Goal: Task Accomplishment & Management: Use online tool/utility

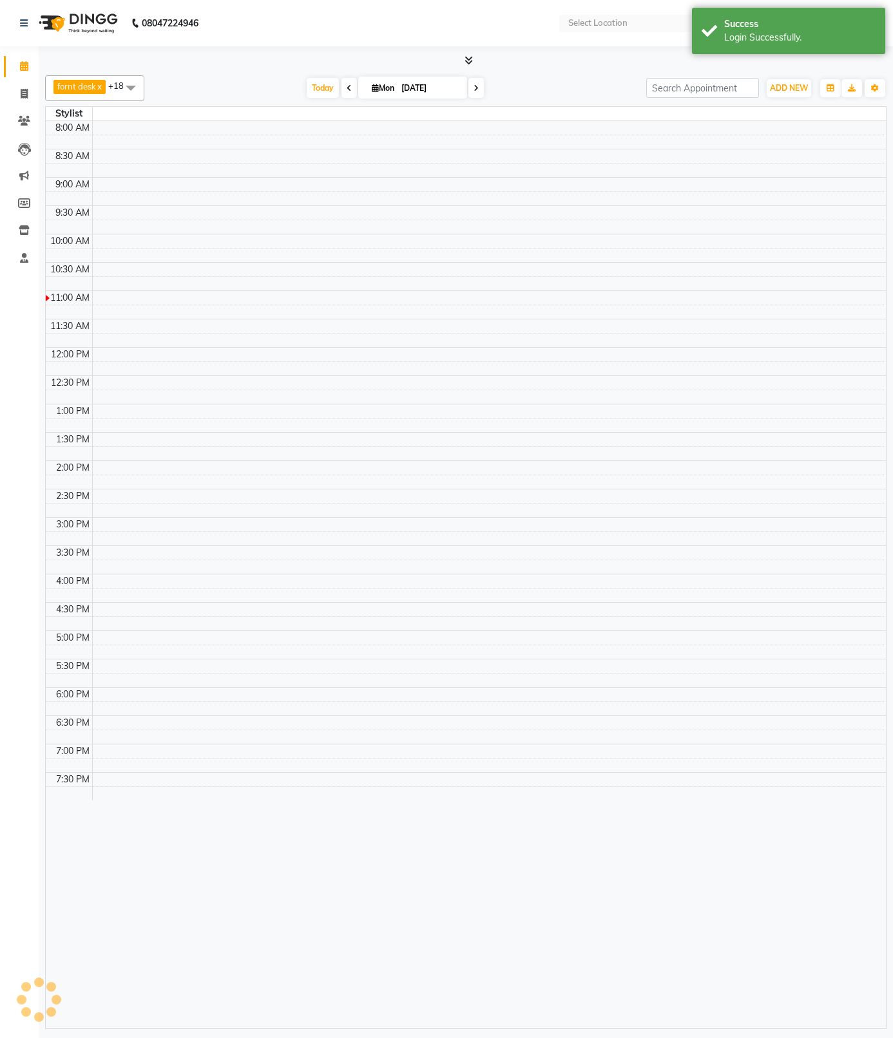
select select "en"
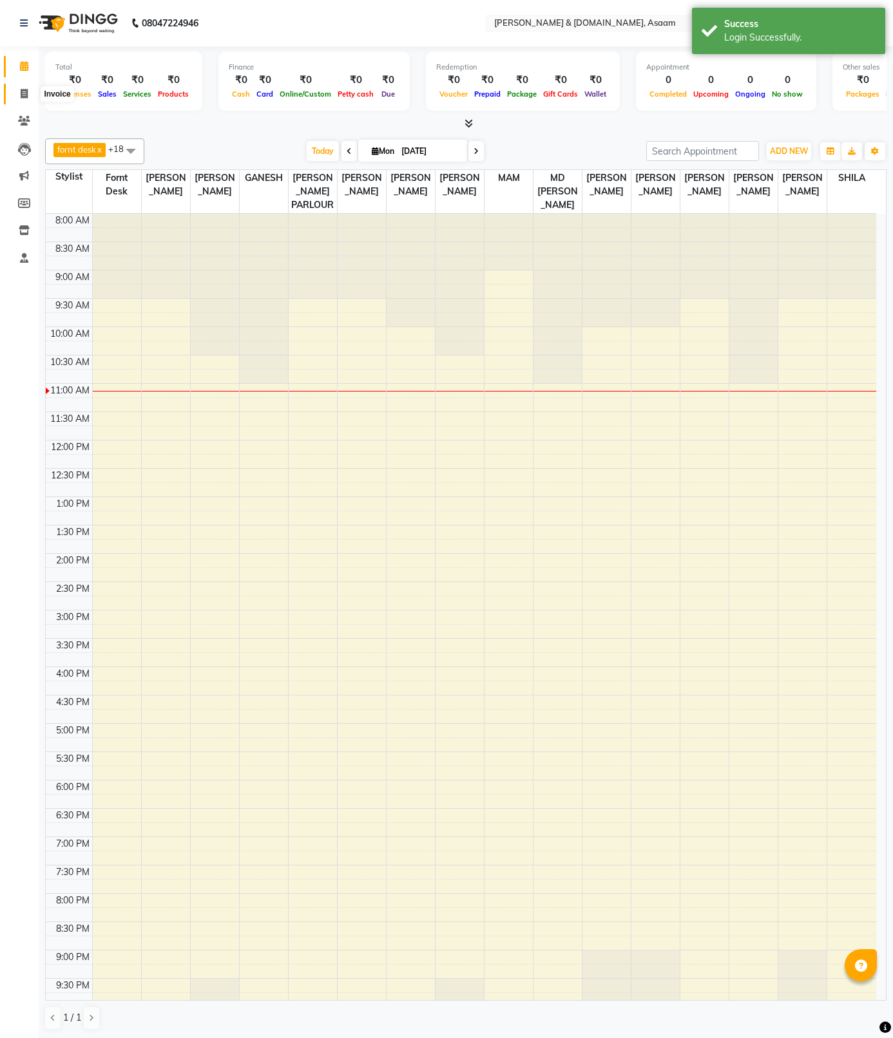
click at [30, 100] on span at bounding box center [24, 94] width 23 height 15
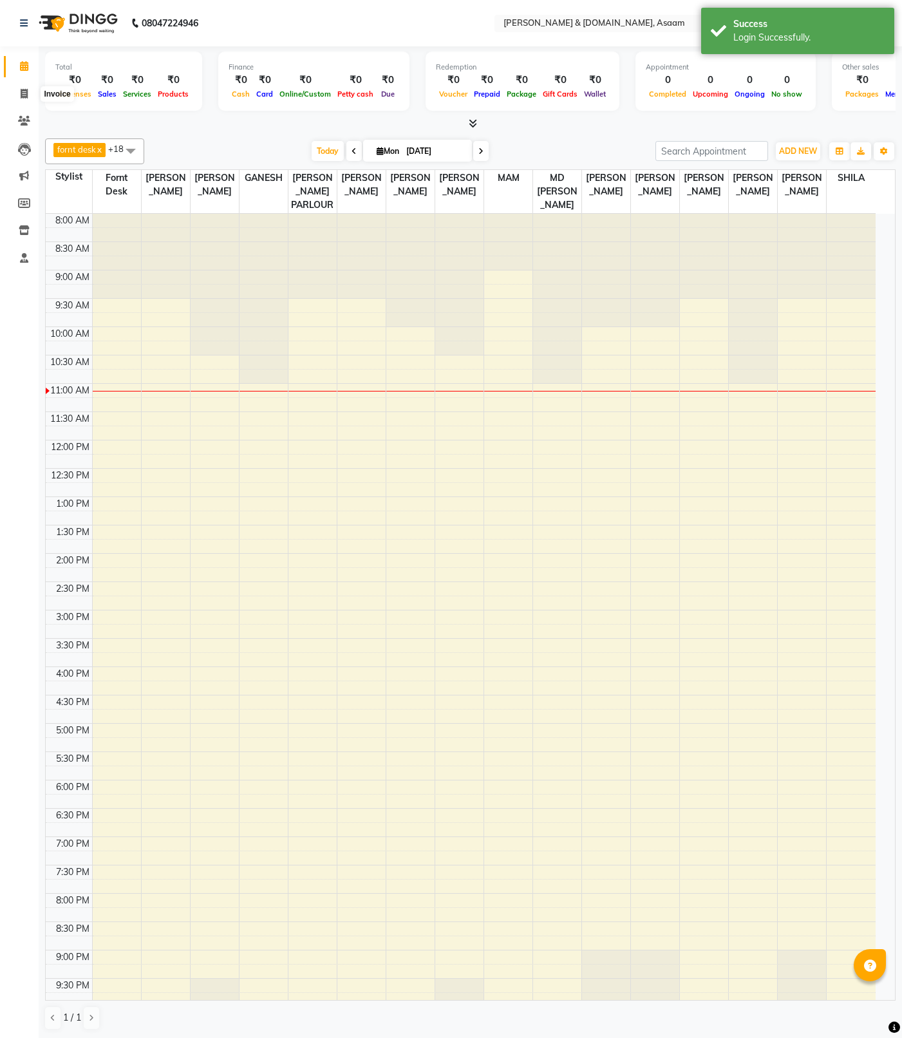
select select "service"
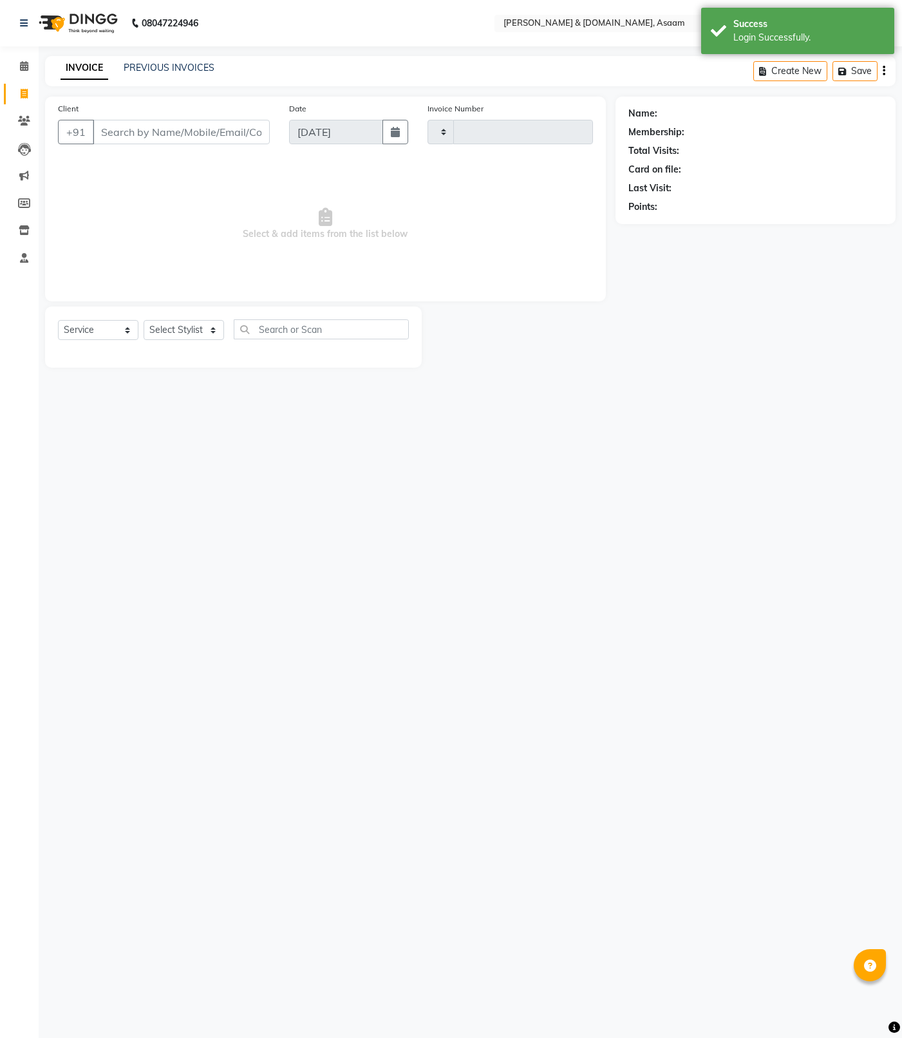
type input "5481"
select select "4608"
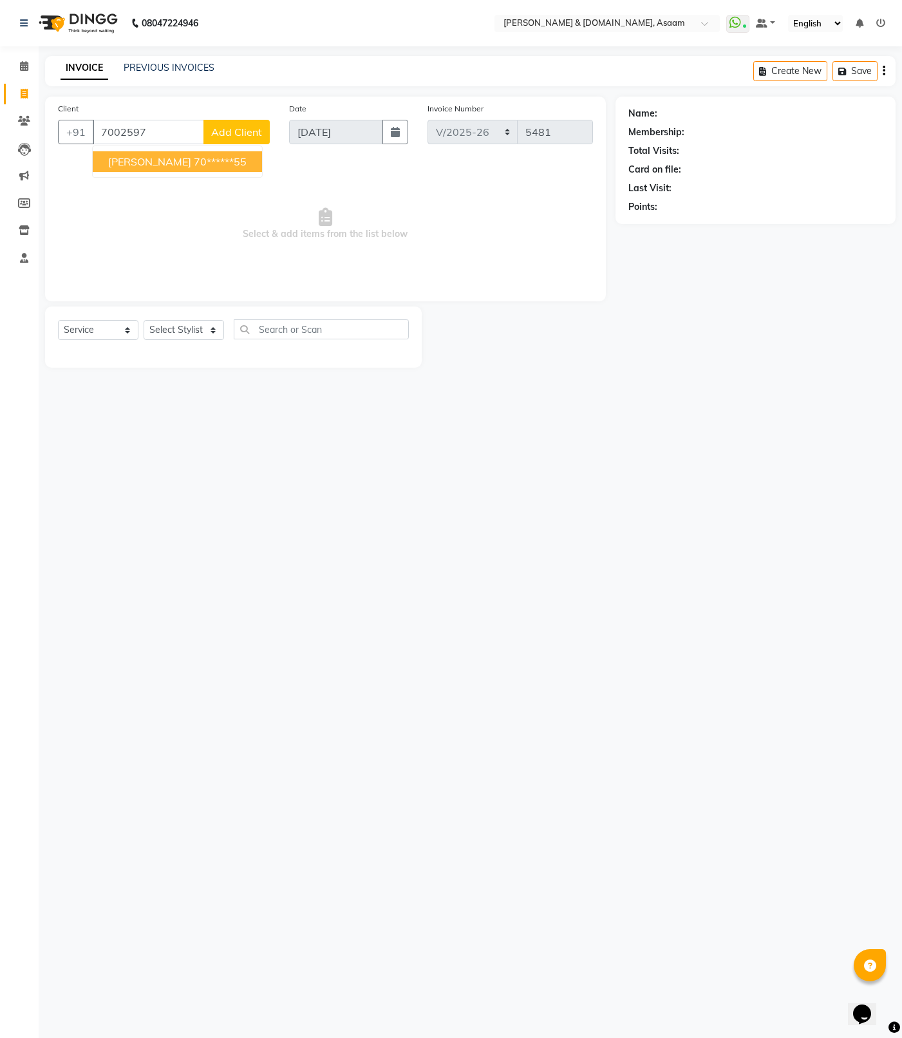
click at [194, 162] on ngb-highlight "70******55" at bounding box center [220, 161] width 53 height 13
type input "70******55"
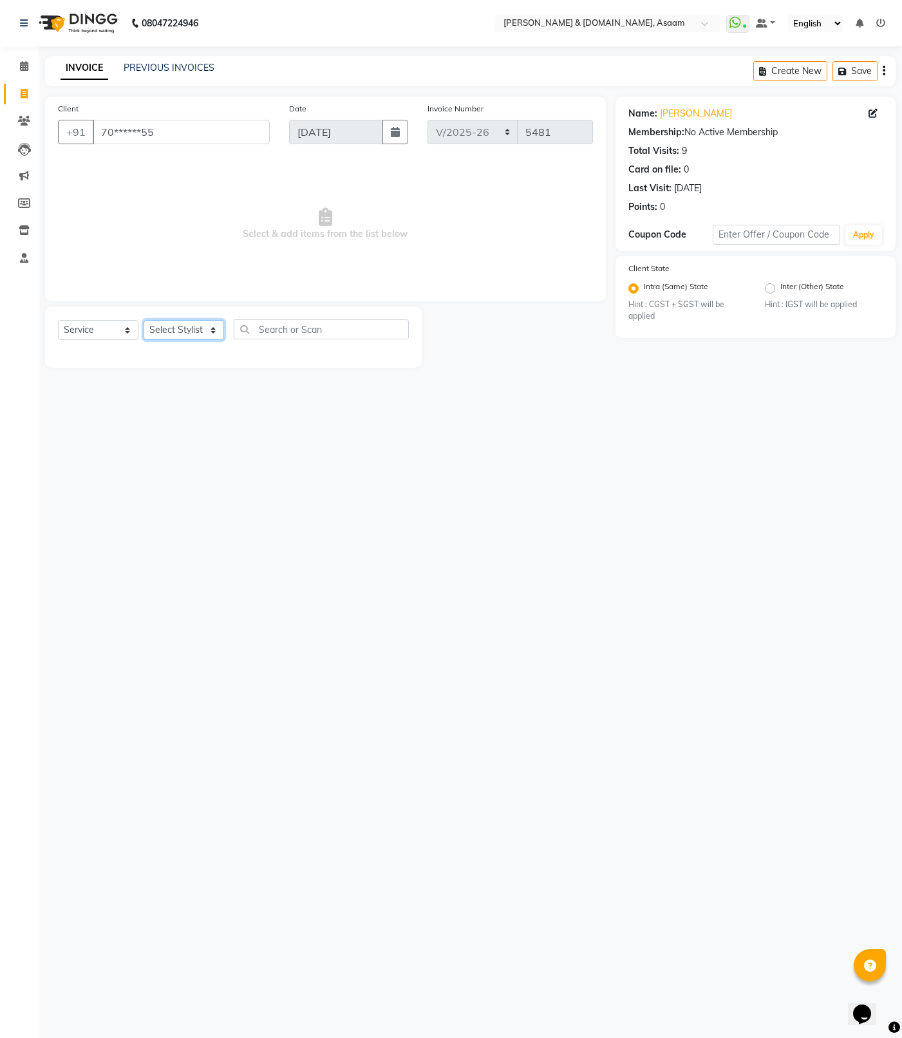
click at [175, 330] on select "Select Stylist AKASH [PERSON_NAME] fornt desk [PERSON_NAME] PARLOUR [PERSON_NAM…" at bounding box center [184, 330] width 81 height 20
select select "66839"
click at [144, 320] on select "Select Stylist AKASH [PERSON_NAME] fornt desk [PERSON_NAME] PARLOUR [PERSON_NAM…" at bounding box center [184, 330] width 81 height 20
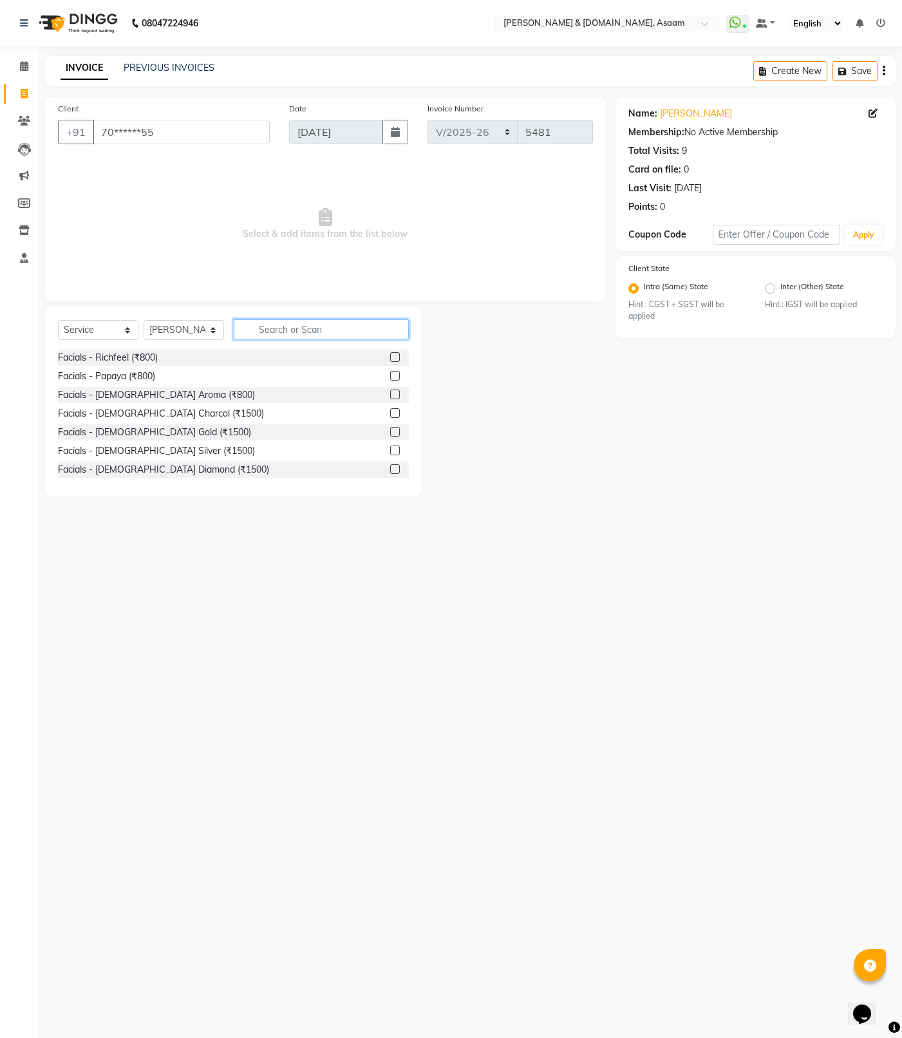
click at [247, 325] on input "text" at bounding box center [321, 329] width 175 height 20
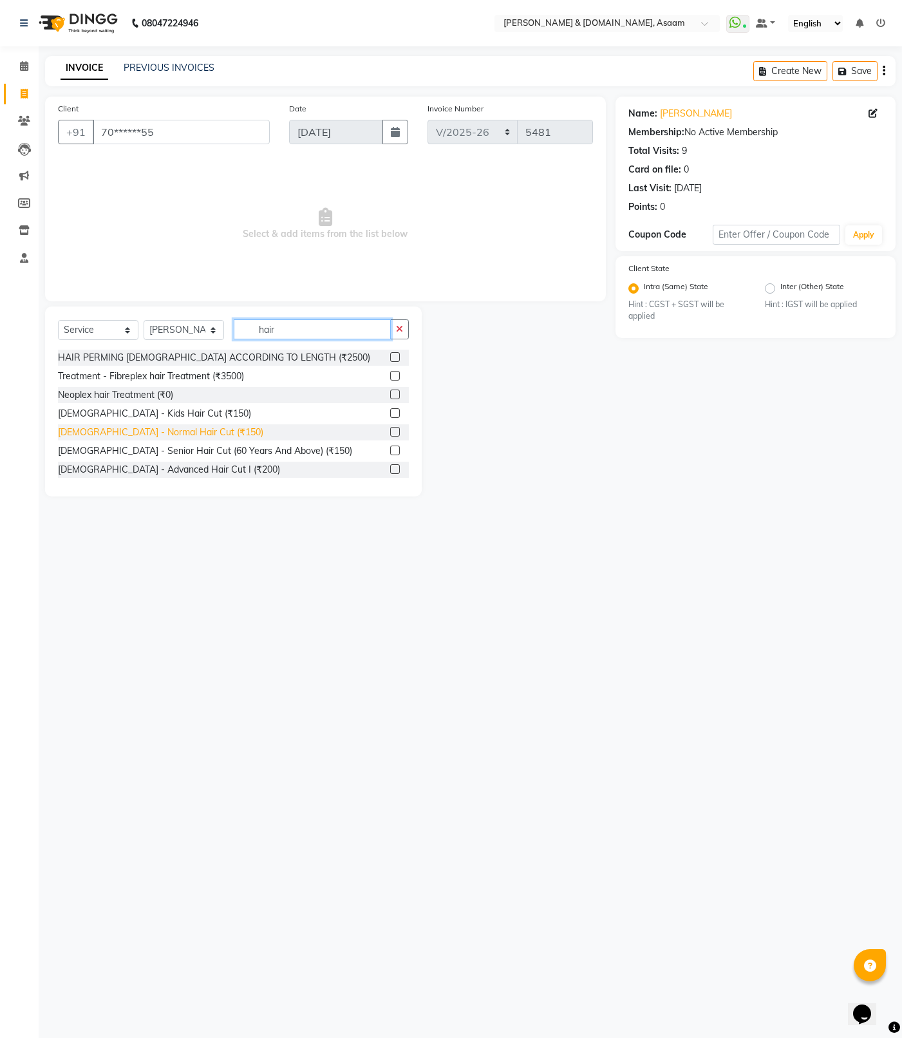
type input "hair"
click at [171, 431] on div "[DEMOGRAPHIC_DATA] - Normal Hair Cut (₹150)" at bounding box center [160, 433] width 205 height 14
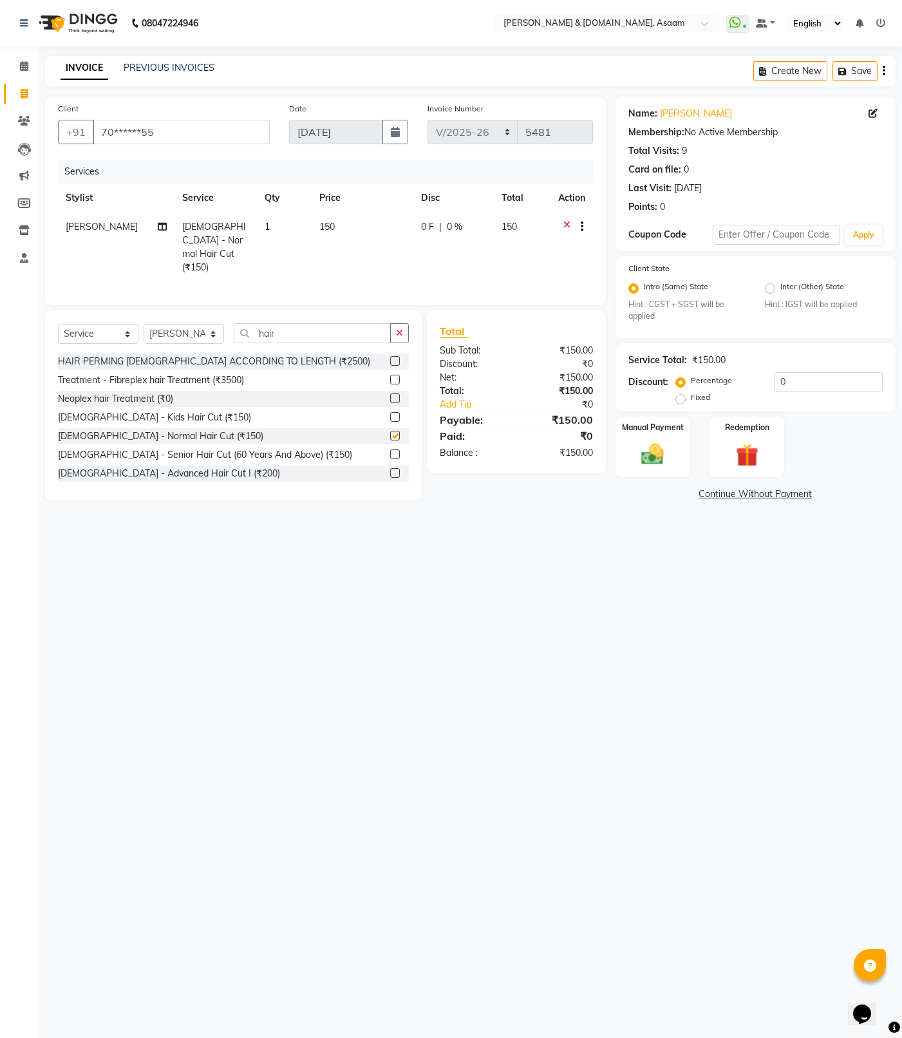
checkbox input "false"
drag, startPoint x: 278, startPoint y: 335, endPoint x: 234, endPoint y: 334, distance: 44.5
click at [234, 334] on input "hair" at bounding box center [312, 333] width 157 height 20
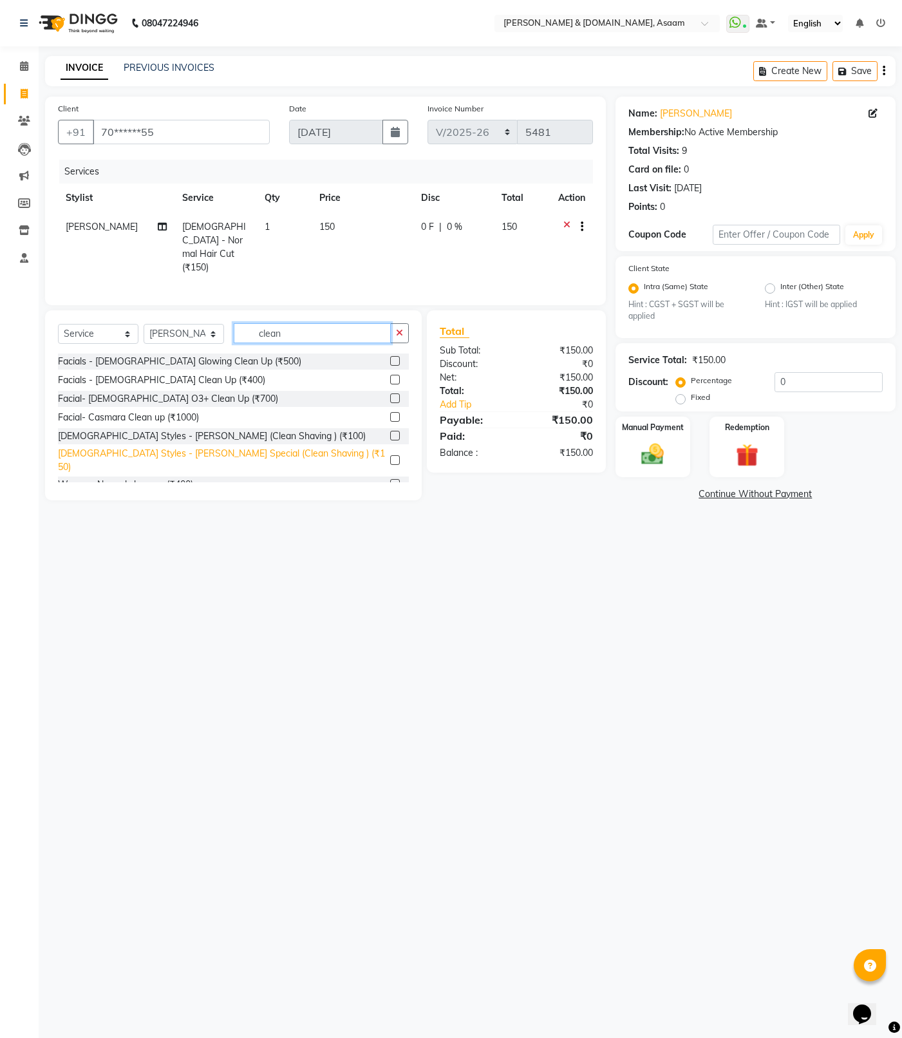
type input "clean"
click at [252, 447] on div "[DEMOGRAPHIC_DATA] Styles - [PERSON_NAME] Special (Clean Shaving ) (₹150)" at bounding box center [221, 460] width 327 height 27
checkbox input "false"
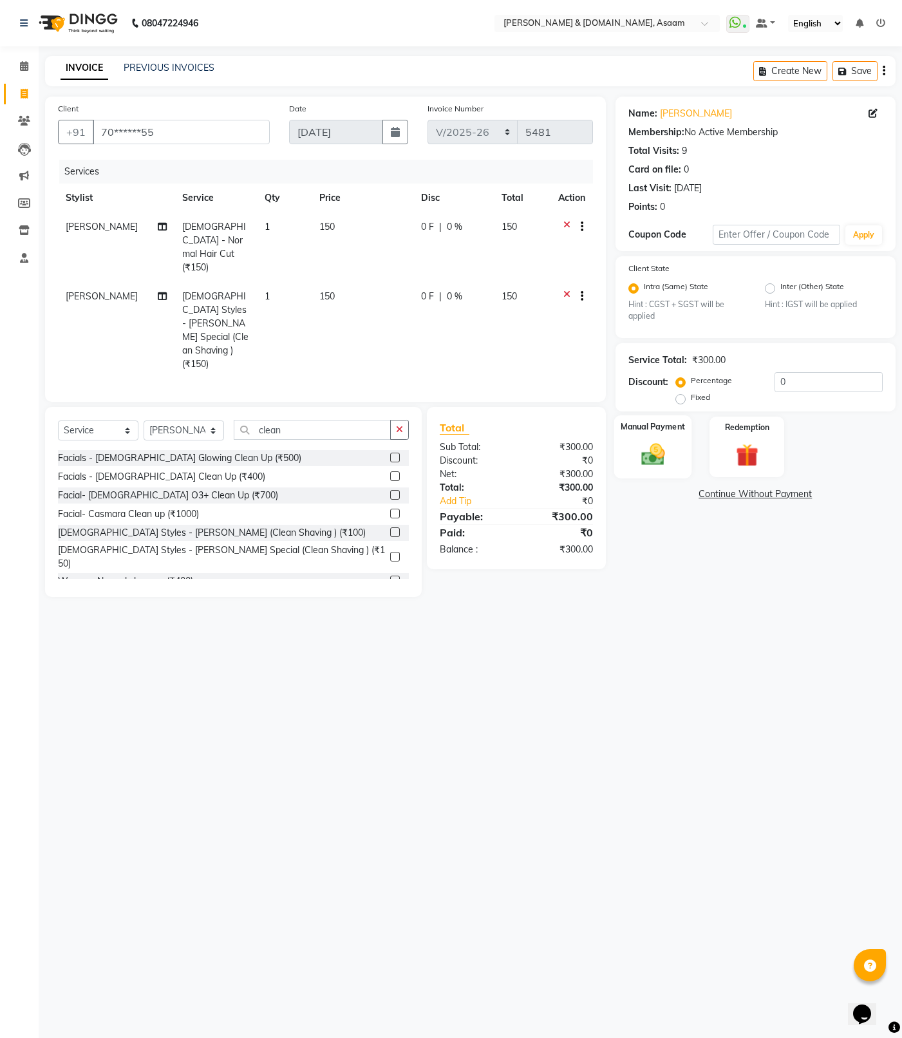
click at [655, 457] on img at bounding box center [653, 454] width 39 height 27
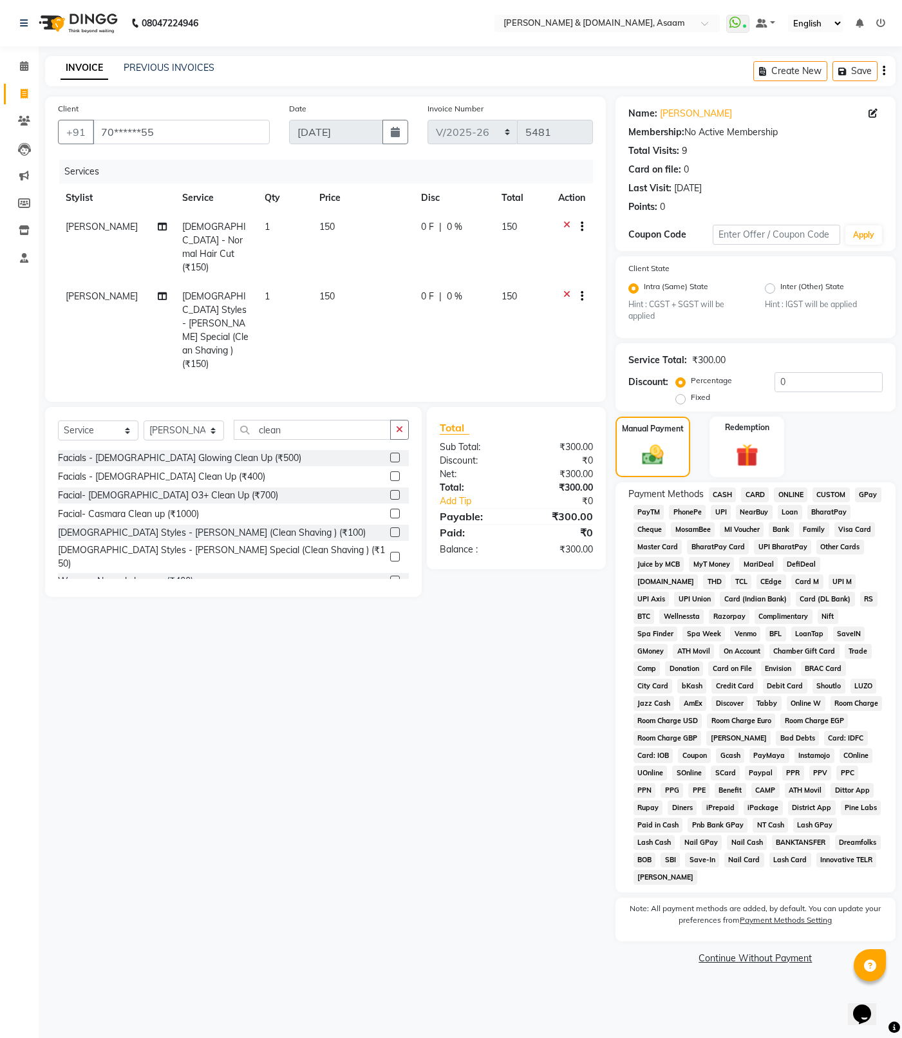
click at [776, 498] on span "ONLINE" at bounding box center [790, 495] width 33 height 15
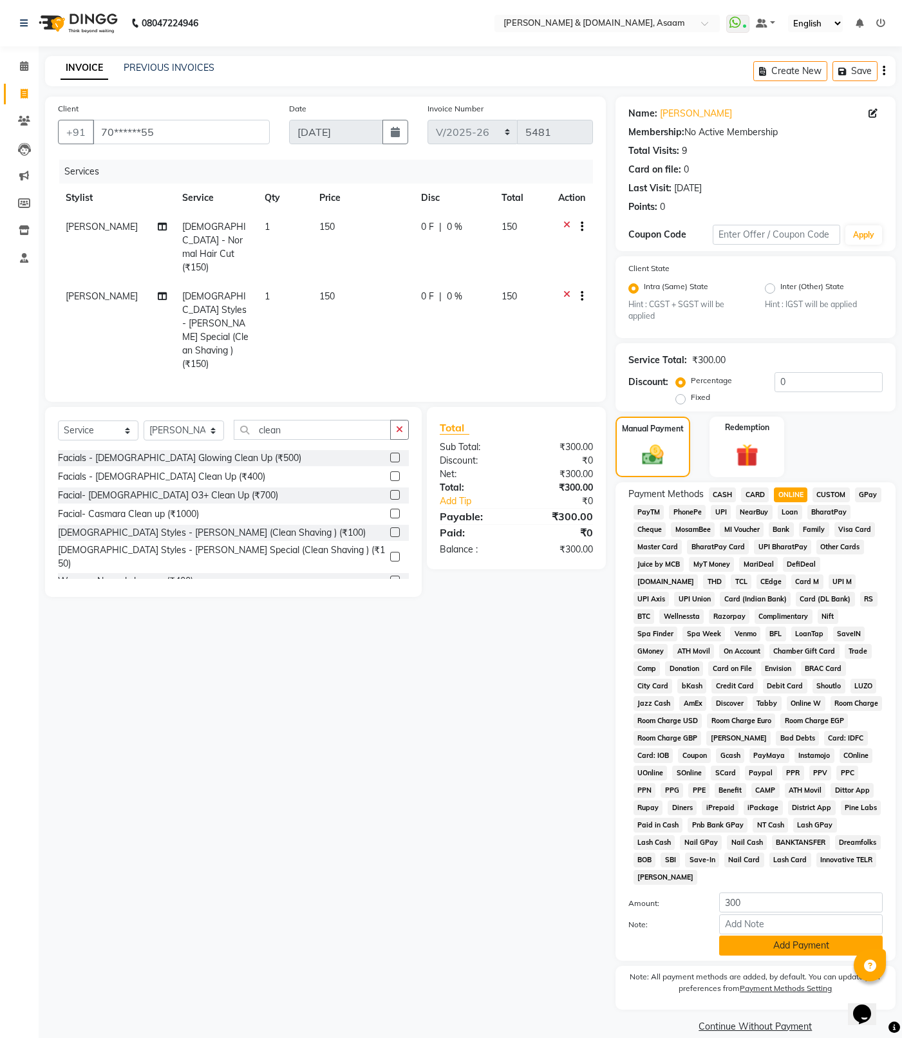
click at [837, 936] on button "Add Payment" at bounding box center [801, 946] width 164 height 20
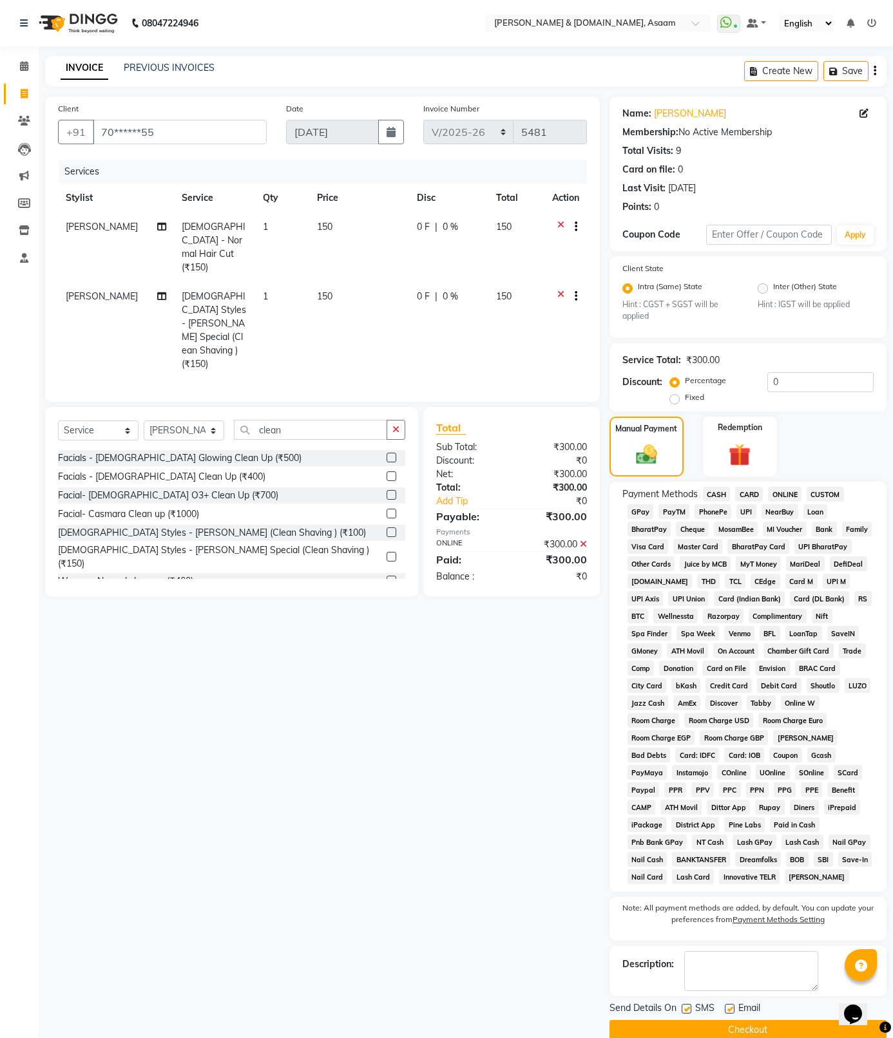
click at [788, 1025] on button "Checkout" at bounding box center [747, 1030] width 277 height 20
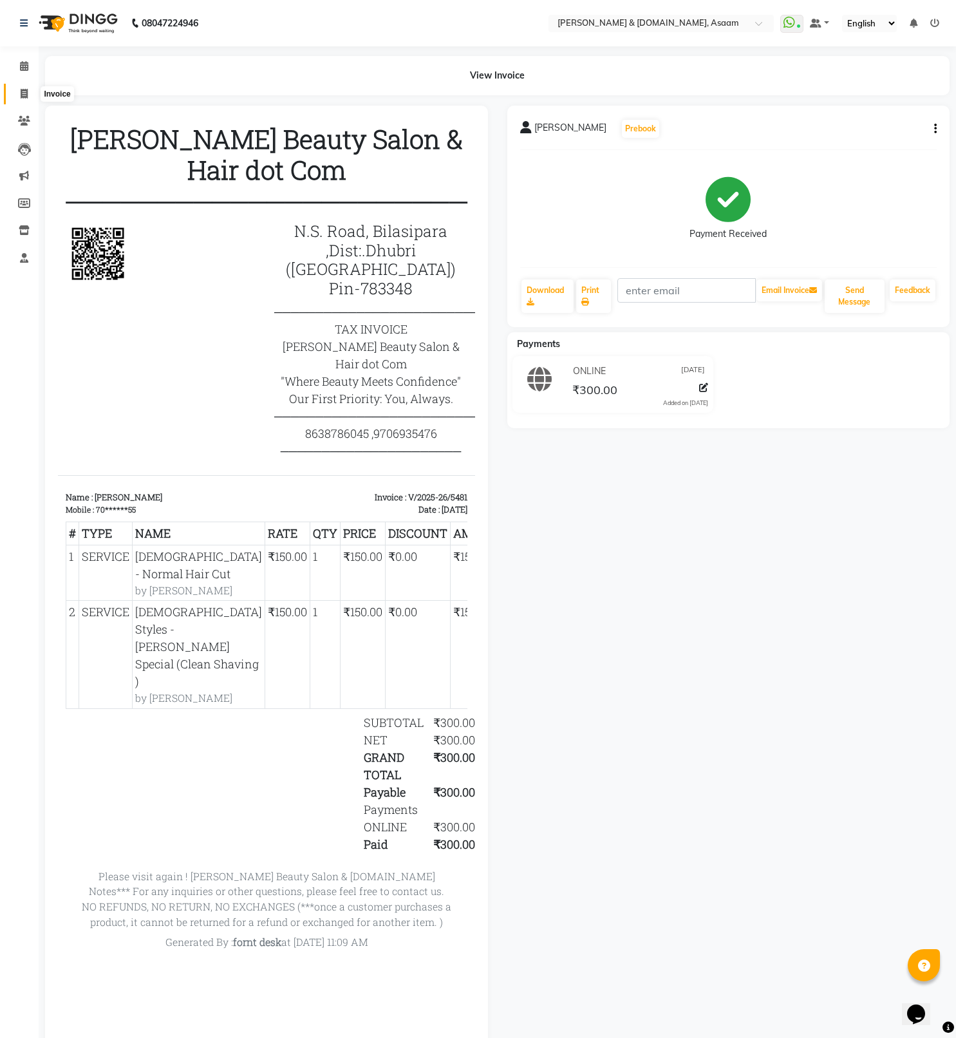
click at [29, 92] on span at bounding box center [24, 94] width 23 height 15
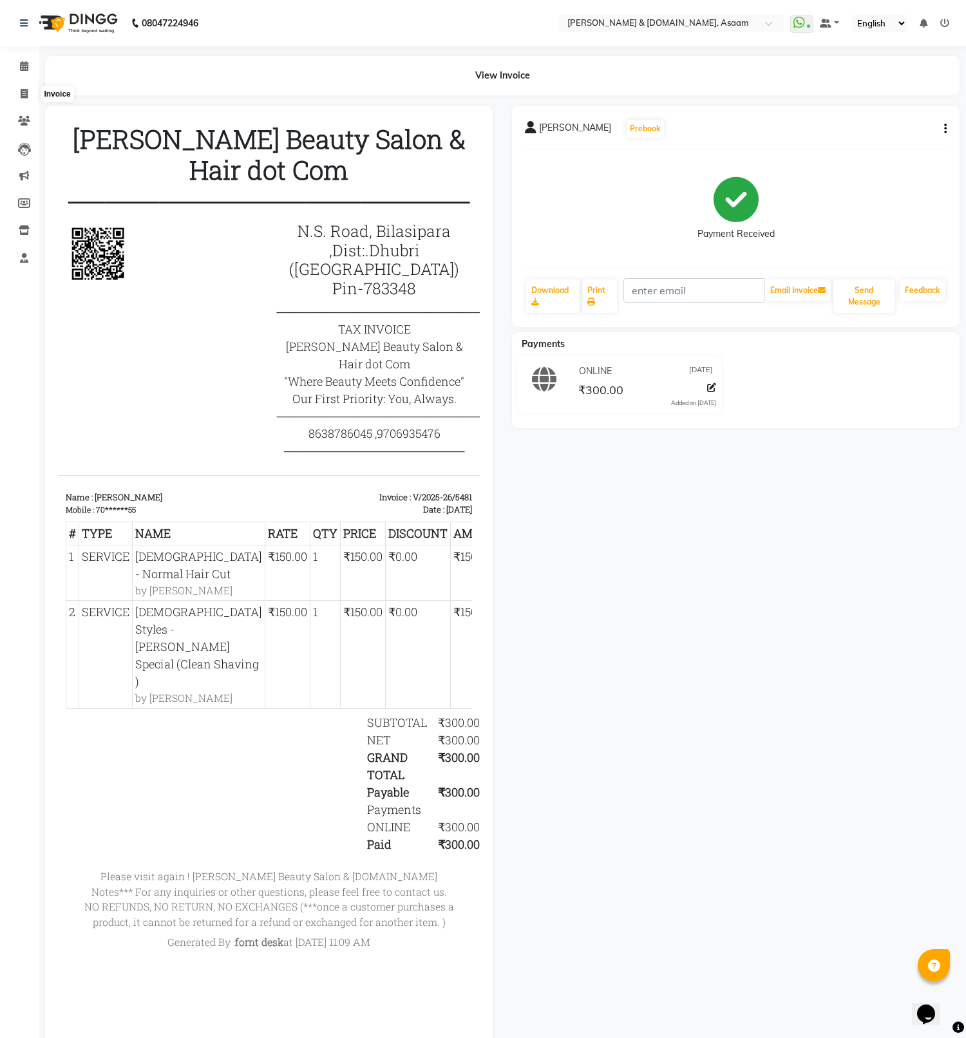
select select "4608"
select select "service"
